Goal: Transaction & Acquisition: Purchase product/service

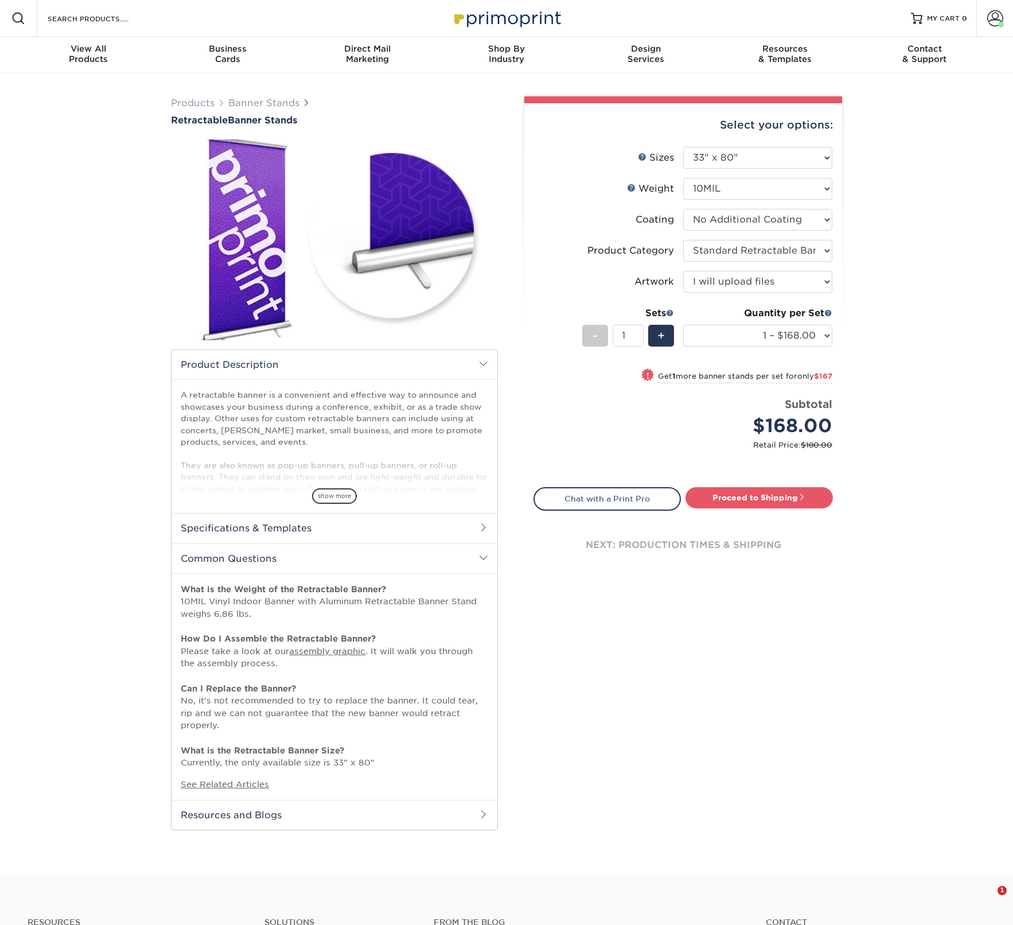
select select "33.00x80.00"
select select "16926b4f-4359-4b5b-9e91-7b2ad5f23637"
select select "upload"
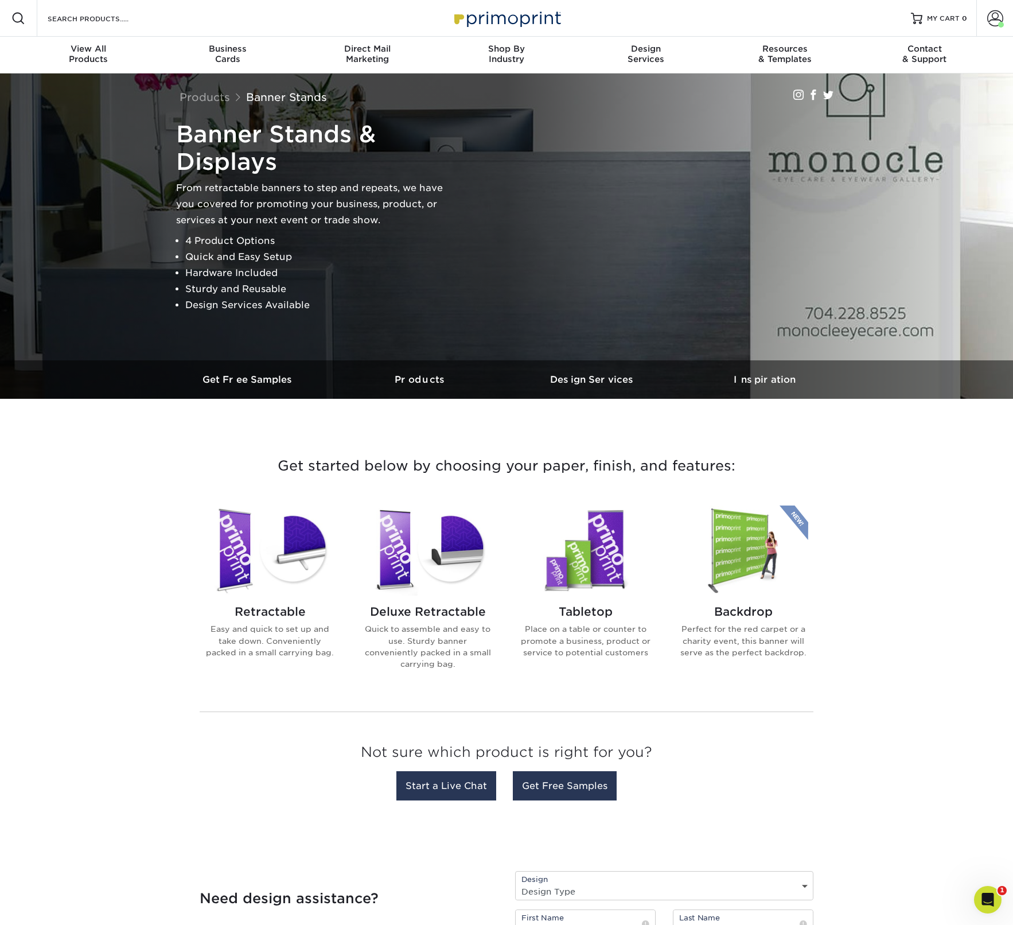
click at [583, 613] on h2 "Tabletop" at bounding box center [585, 612] width 130 height 14
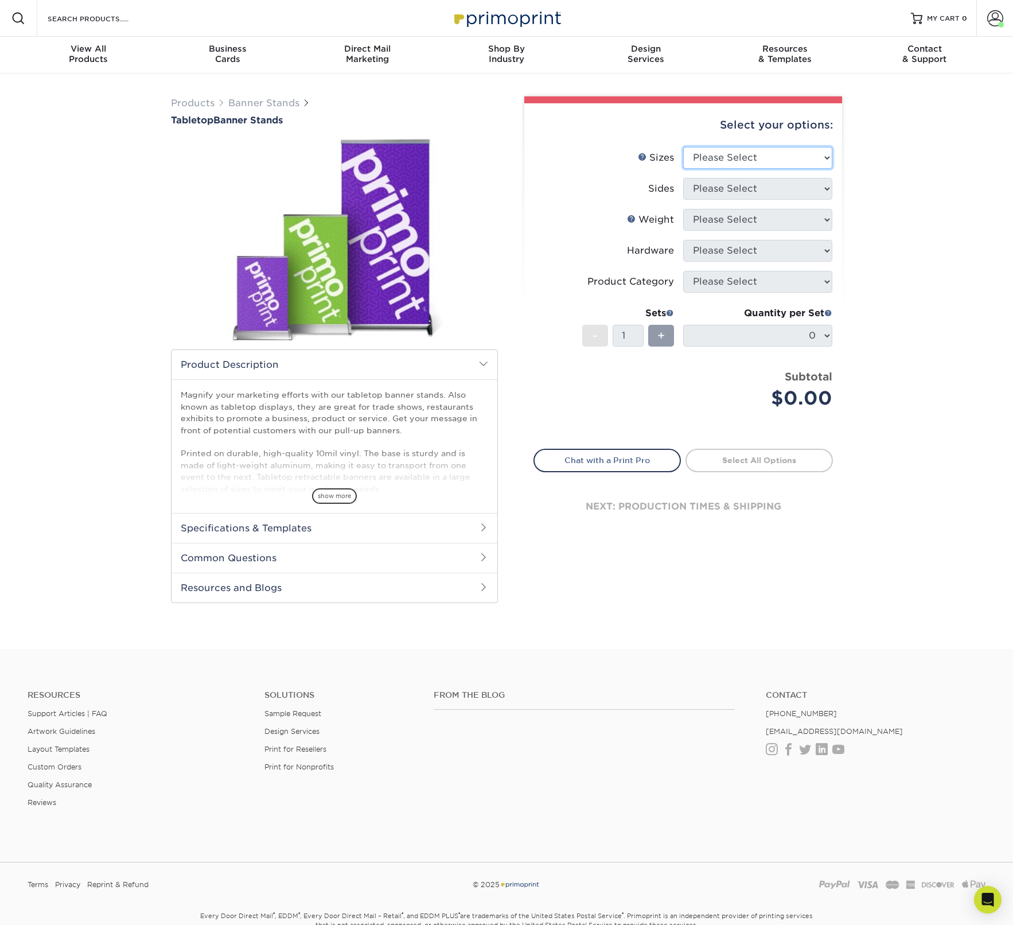
click at [770, 159] on select "Please Select 8.25" x 12" 11" x 17" 15.75" x 32"" at bounding box center [757, 158] width 149 height 22
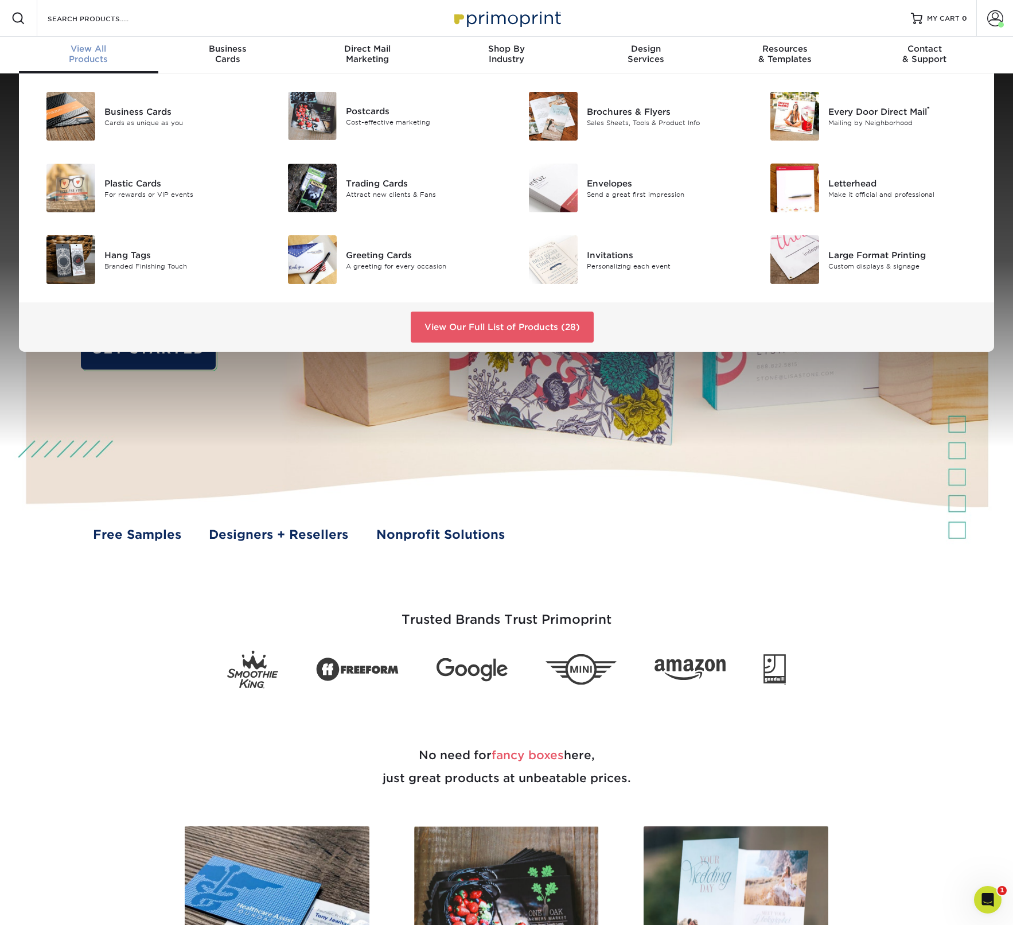
click at [87, 54] on div "View All Products" at bounding box center [88, 54] width 139 height 21
click at [512, 330] on link "View Our Full List of Products (28)" at bounding box center [502, 326] width 183 height 31
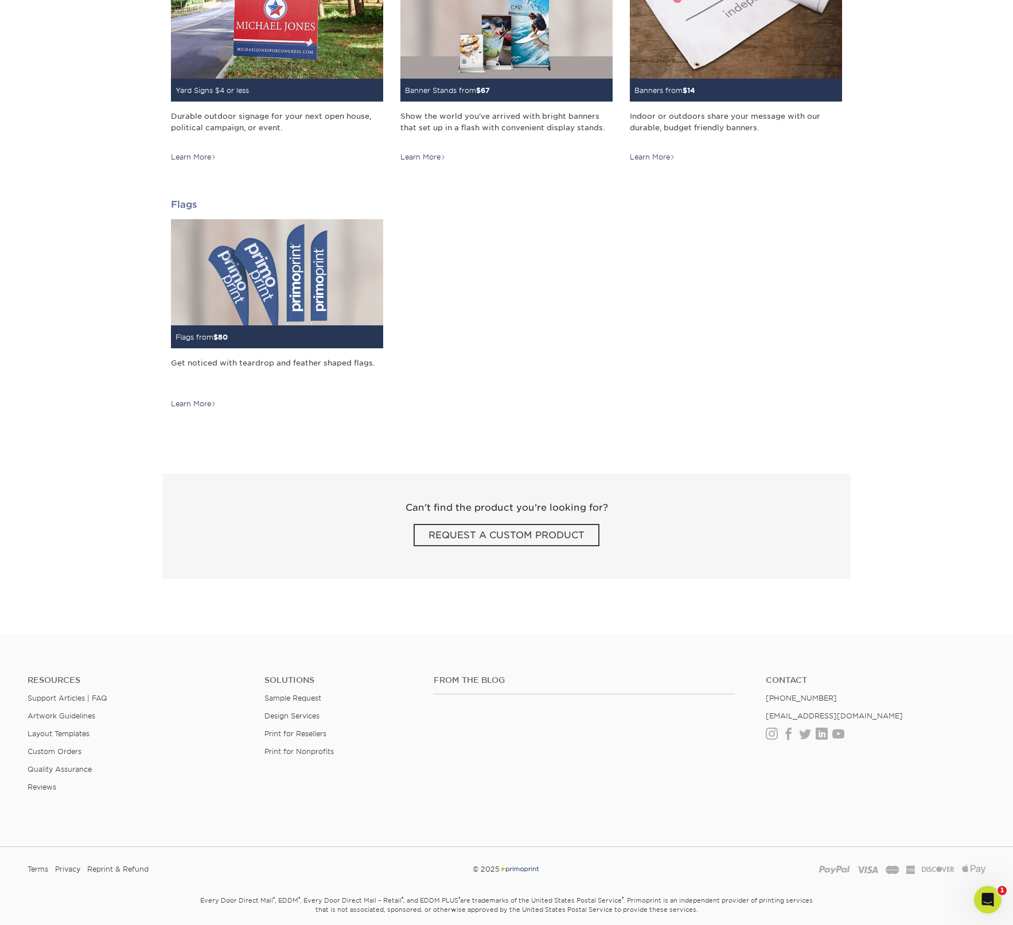
scroll to position [1120, 0]
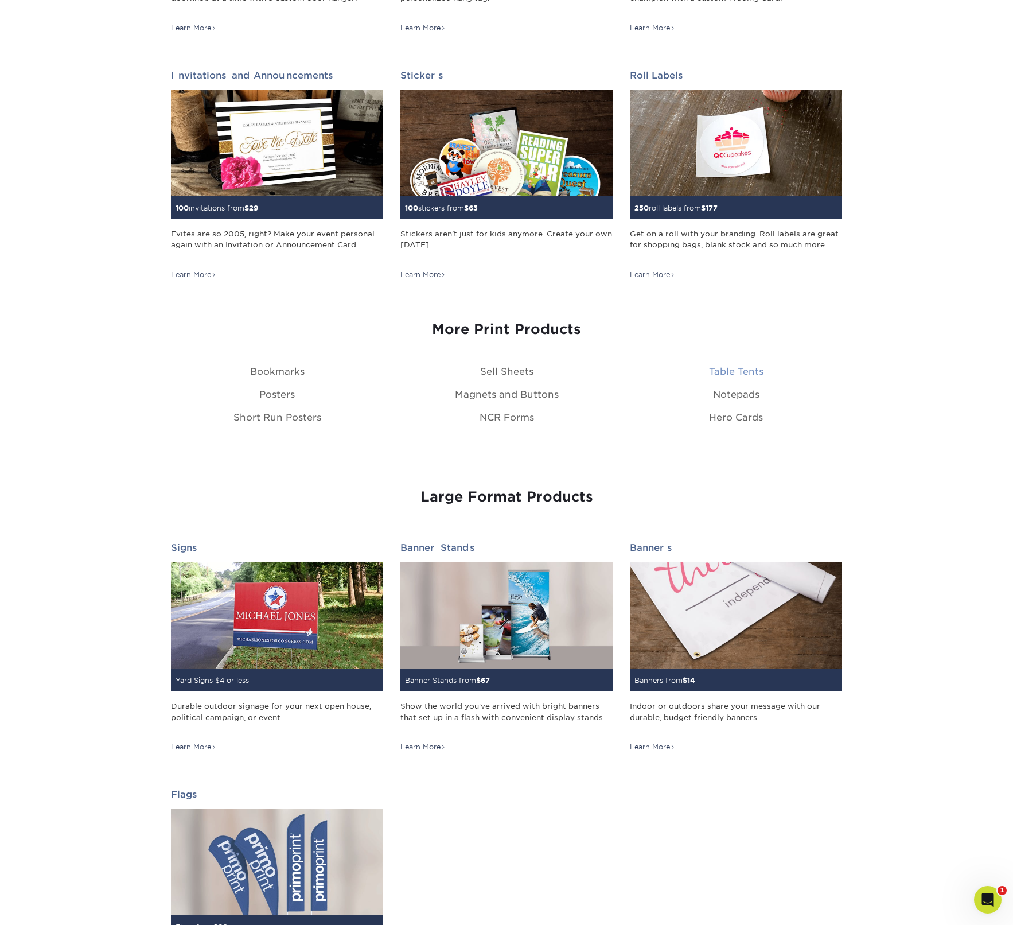
click at [735, 374] on link "Table Tents" at bounding box center [736, 371] width 54 height 11
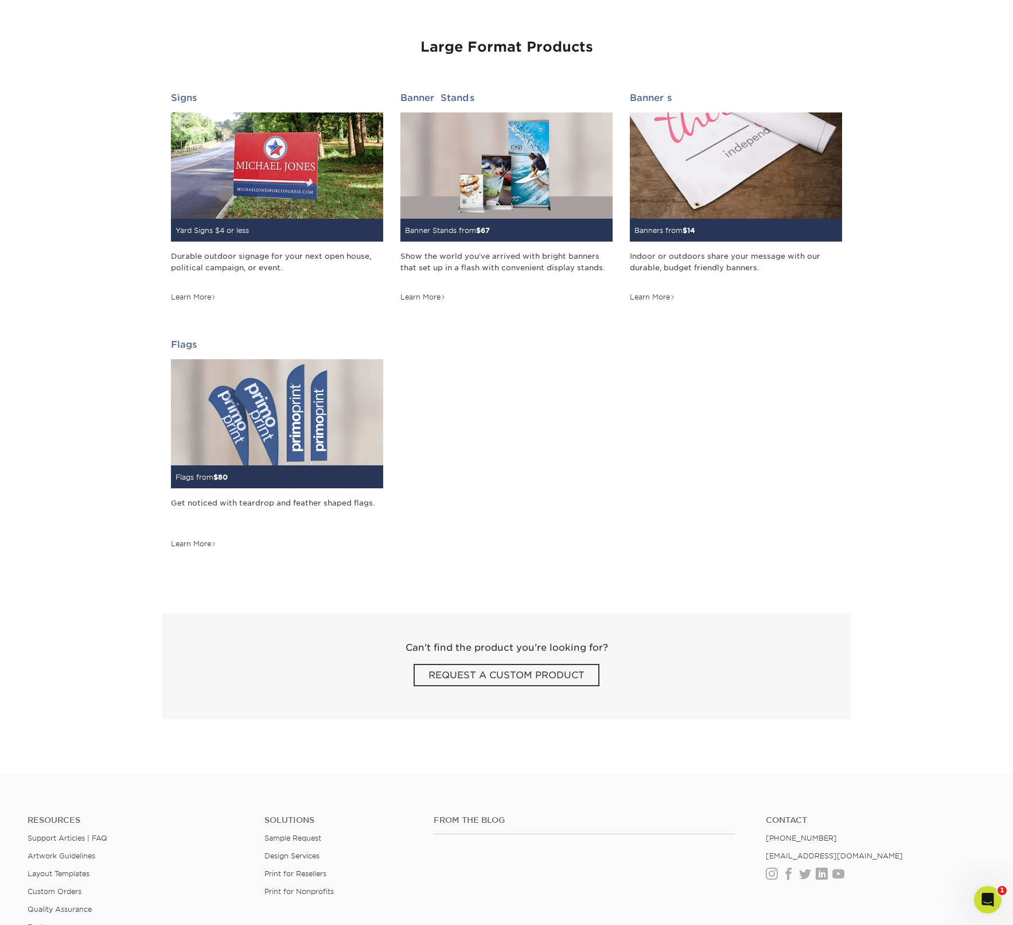
scroll to position [1320, 0]
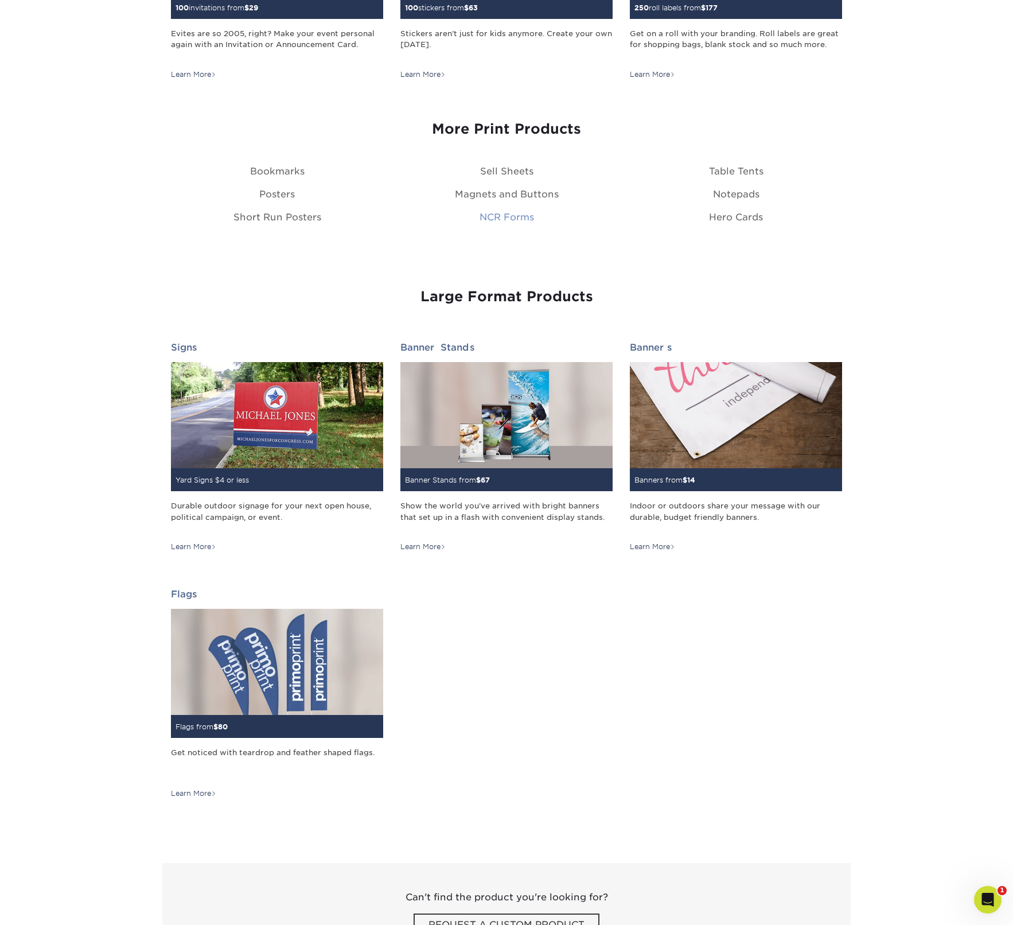
click at [512, 213] on link "NCR Forms" at bounding box center [507, 217] width 54 height 11
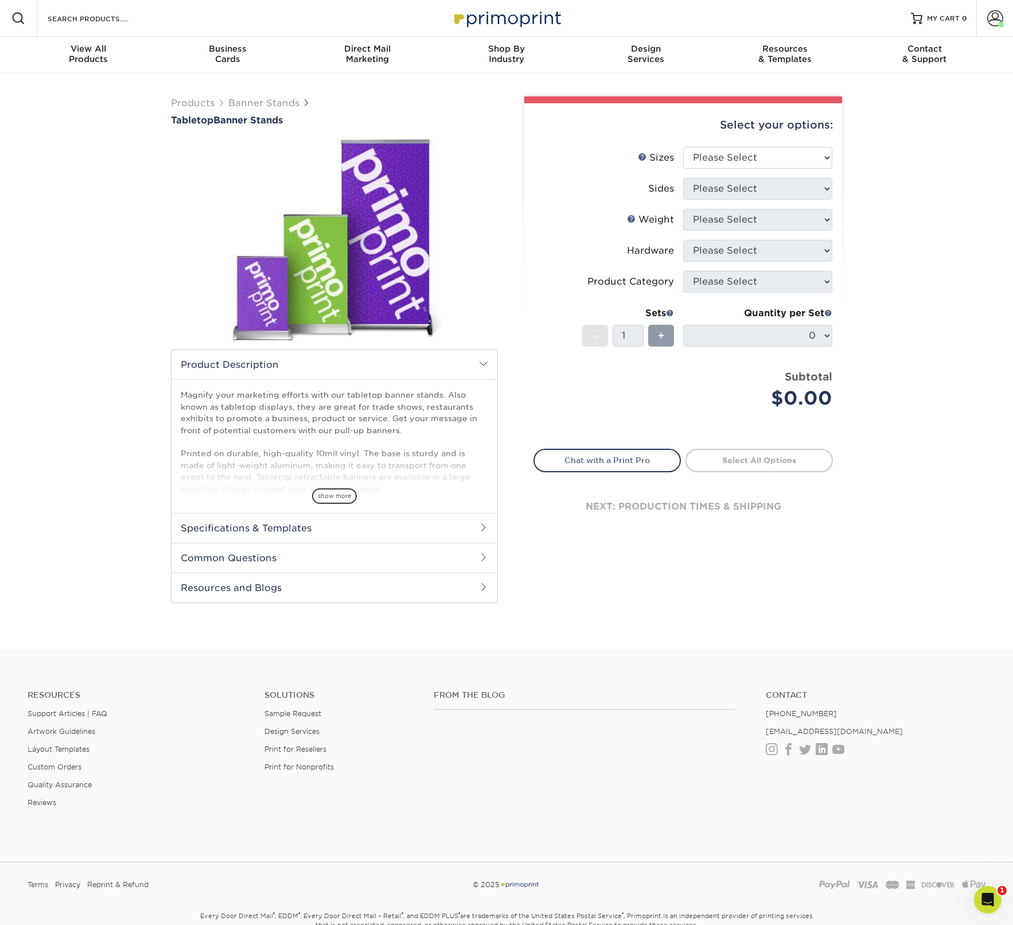
click at [734, 154] on select "Please Select 8.25" x 12" 11" x 17" 15.75" x 32"" at bounding box center [757, 158] width 149 height 22
click at [802, 151] on select "Please Select 8.25" x 12" 11" x 17" 15.75" x 32"" at bounding box center [757, 158] width 149 height 22
